Goal: Information Seeking & Learning: Learn about a topic

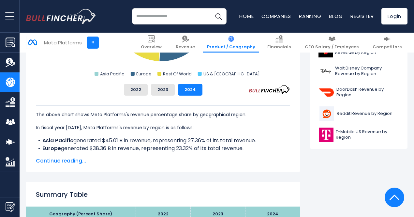
scroll to position [241, 0]
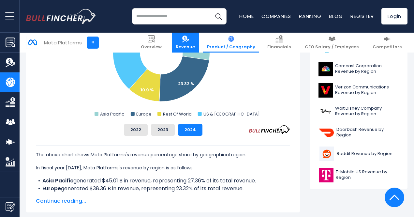
click at [189, 39] on img at bounding box center [185, 38] width 7 height 7
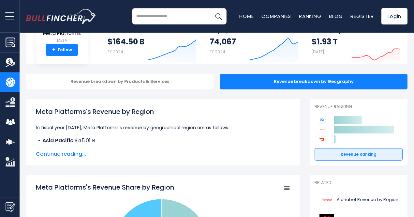
scroll to position [0, 0]
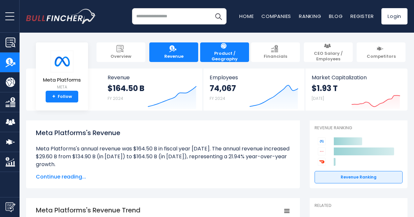
click at [226, 51] on span "Product / Geography" at bounding box center [224, 56] width 42 height 11
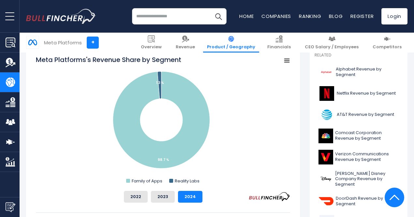
scroll to position [183, 0]
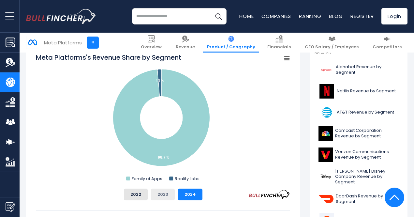
click at [152, 195] on button "2023" at bounding box center [163, 194] width 24 height 12
click at [131, 190] on button "2022" at bounding box center [136, 194] width 24 height 12
click at [187, 192] on button "2024" at bounding box center [190, 194] width 24 height 12
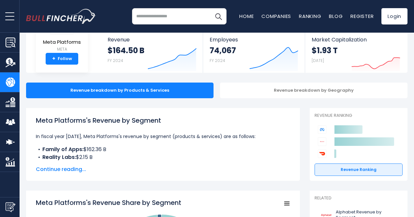
scroll to position [14, 0]
